Goal: Find specific page/section: Find specific page/section

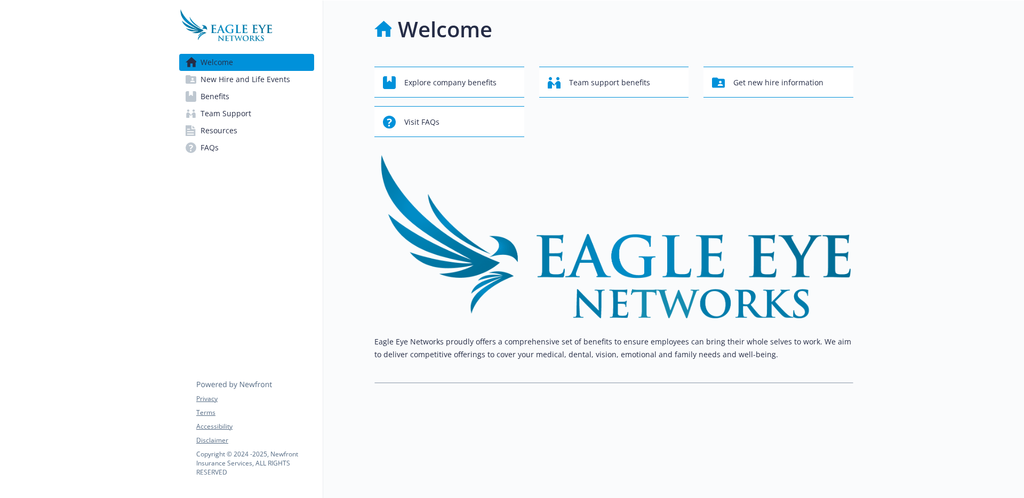
click at [251, 97] on link "Benefits" at bounding box center [246, 96] width 135 height 17
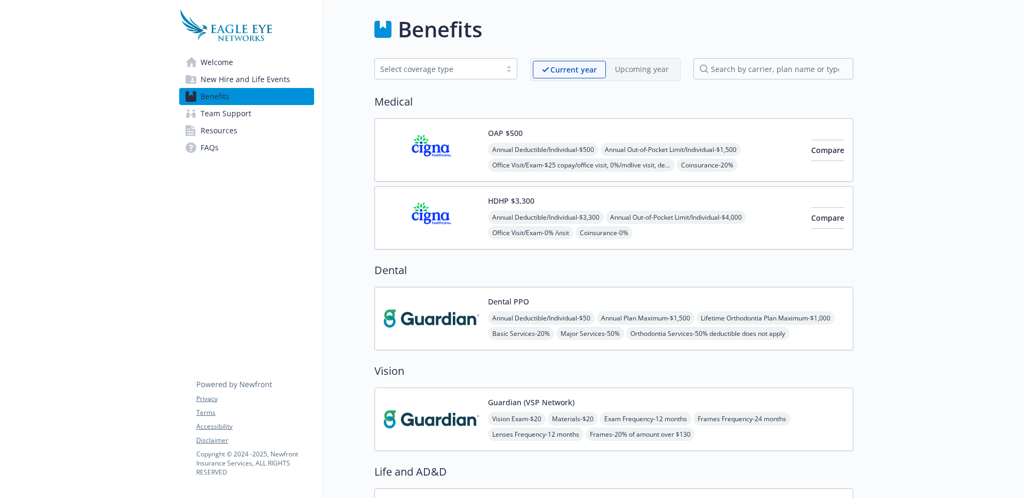
click at [251, 86] on span "New Hire and Life Events" at bounding box center [245, 79] width 90 height 17
